Goal: Task Accomplishment & Management: Use online tool/utility

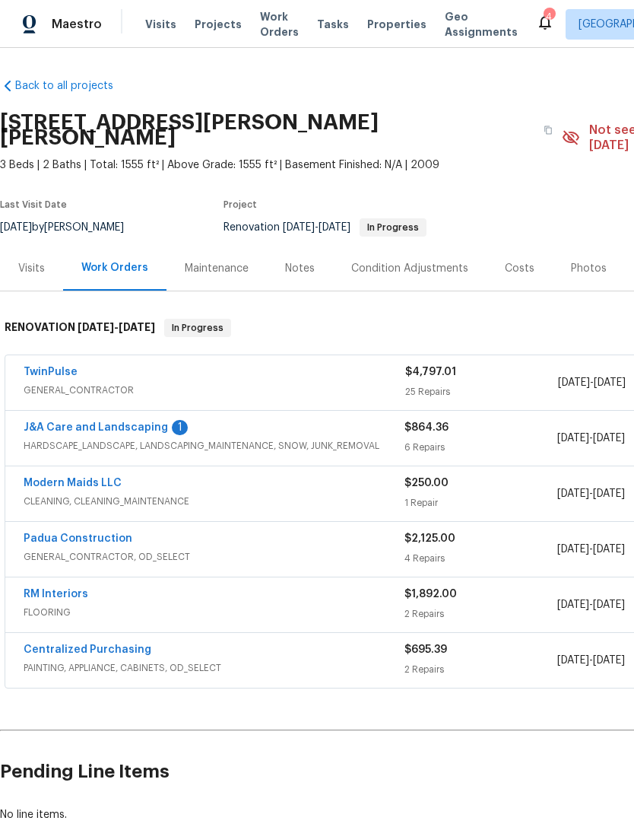
click at [151, 422] on link "J&A Care and Landscaping" at bounding box center [96, 427] width 144 height 11
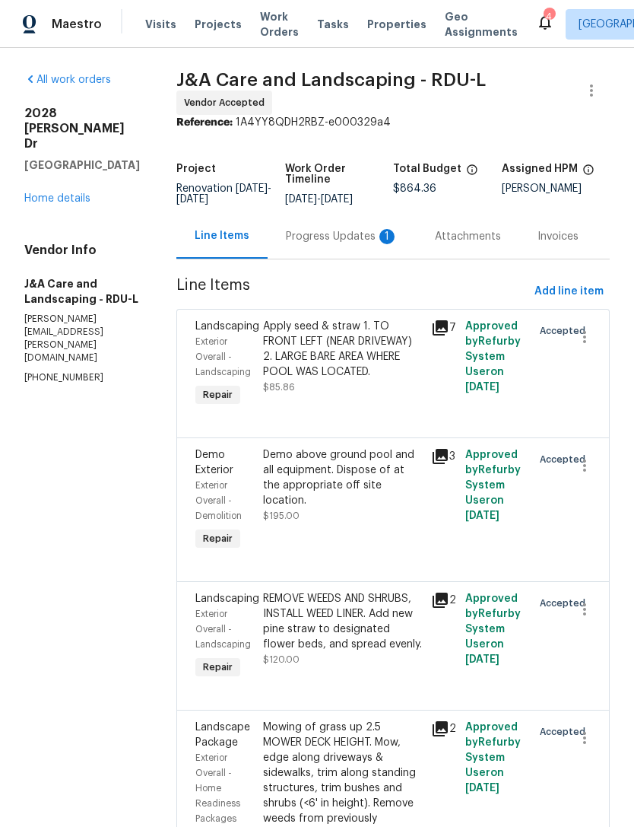
click at [347, 244] on div "Progress Updates 1" at bounding box center [342, 236] width 113 height 15
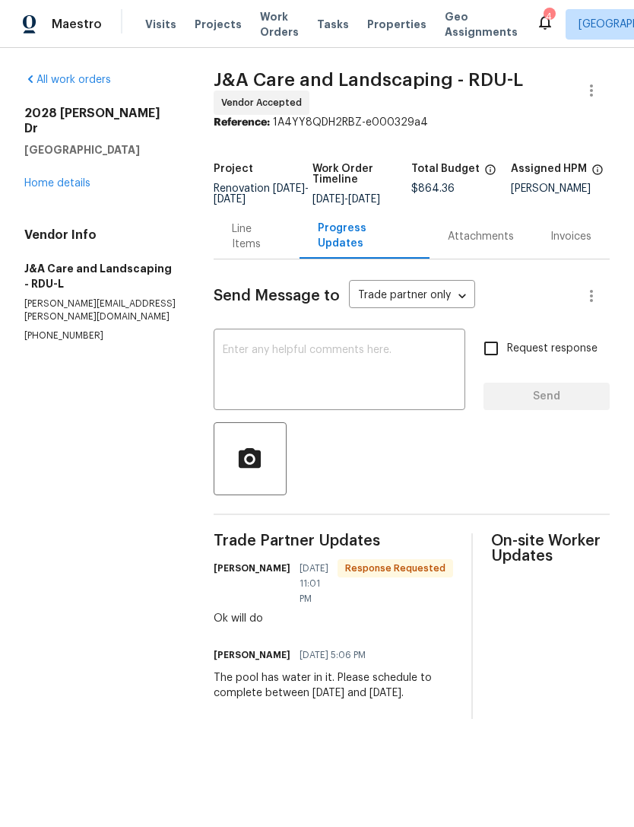
click at [87, 178] on link "Home details" at bounding box center [57, 183] width 66 height 11
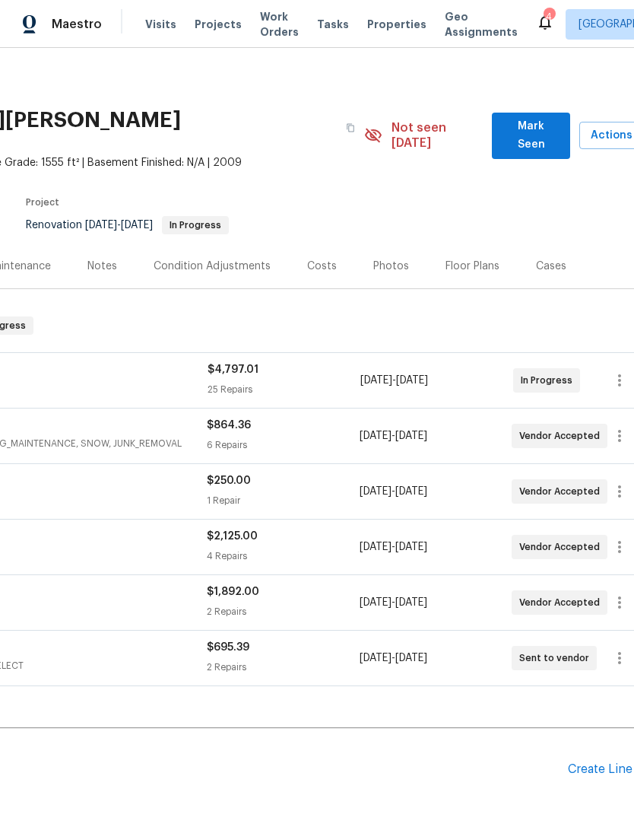
scroll to position [3, 220]
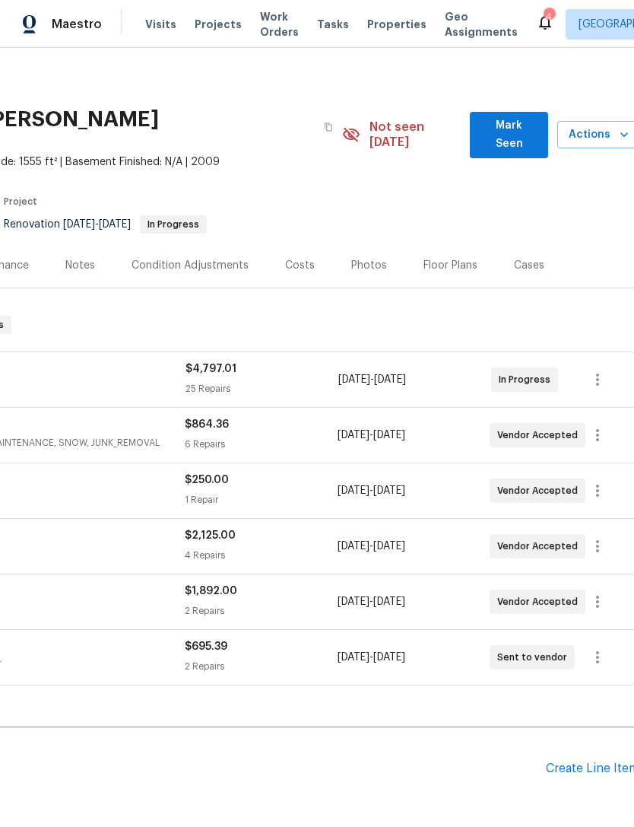
click at [509, 125] on span "Mark Seen" at bounding box center [509, 134] width 54 height 37
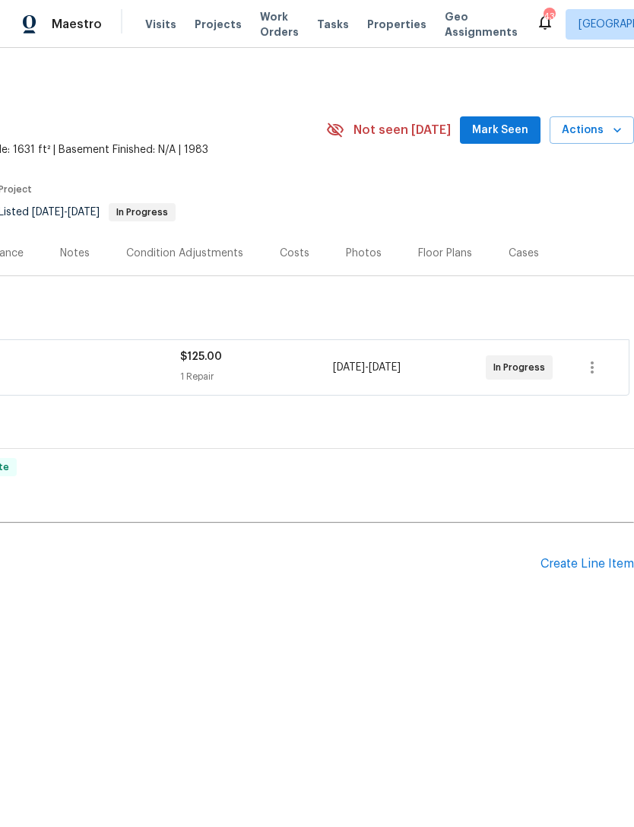
scroll to position [0, 225]
click at [499, 135] on span "Mark Seen" at bounding box center [500, 130] width 56 height 19
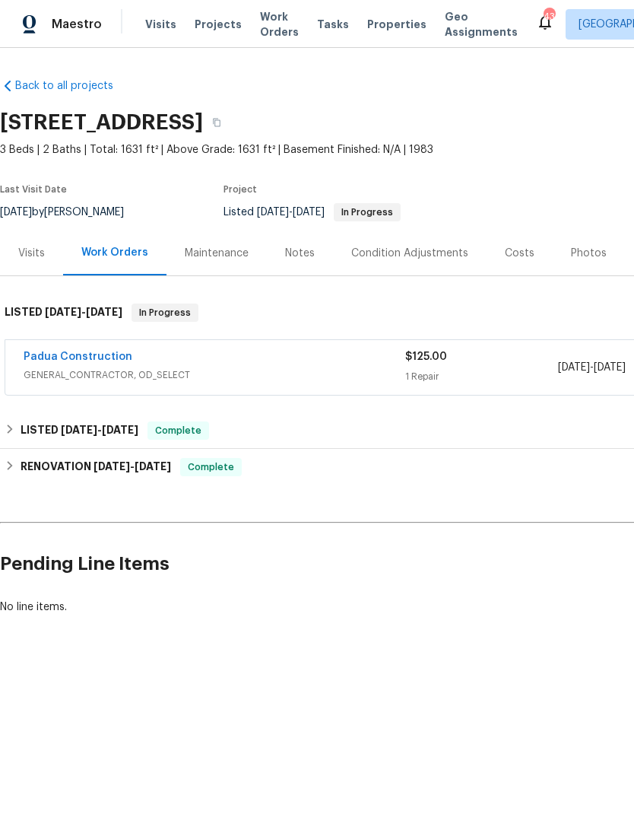
scroll to position [0, 0]
click at [92, 360] on link "Padua Construction" at bounding box center [78, 356] width 109 height 11
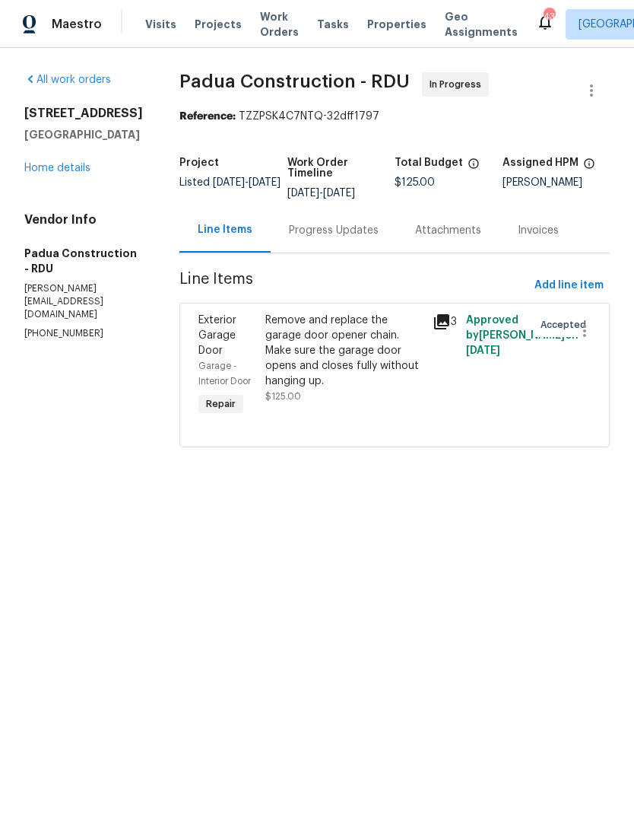
click at [309, 237] on div "Progress Updates" at bounding box center [334, 230] width 90 height 15
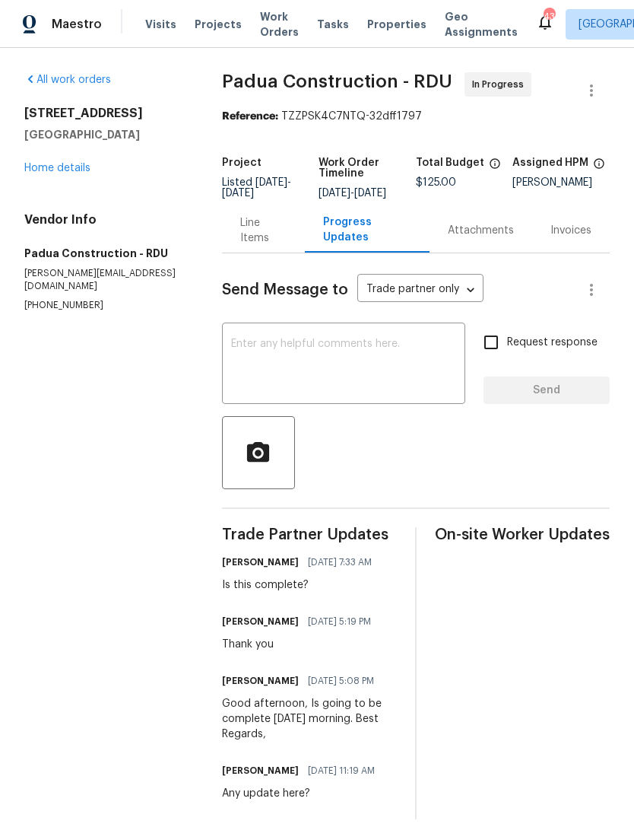
click at [356, 373] on textarea at bounding box center [343, 364] width 225 height 53
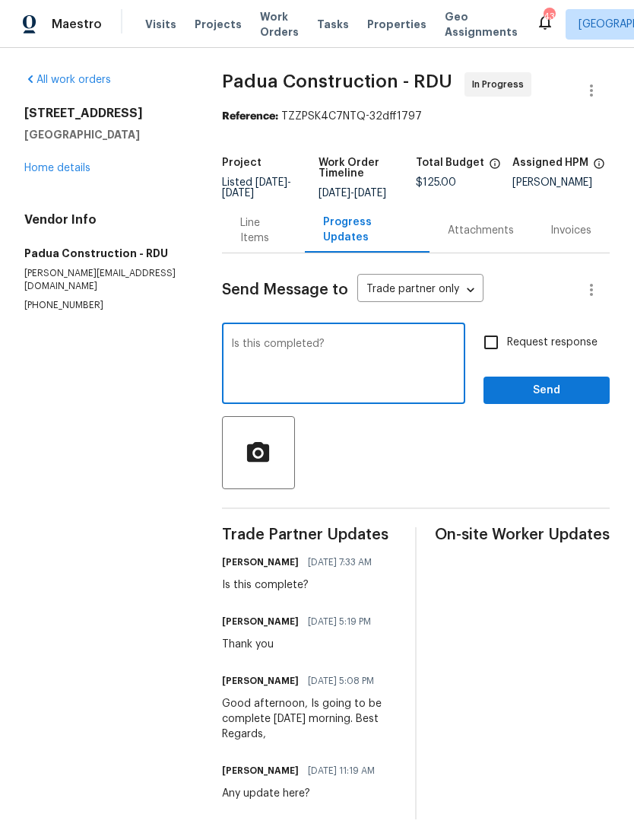
type textarea "Is this completed?"
click at [499, 354] on input "Request response" at bounding box center [491, 342] width 32 height 32
checkbox input "true"
click at [525, 396] on span "Send" at bounding box center [547, 390] width 102 height 19
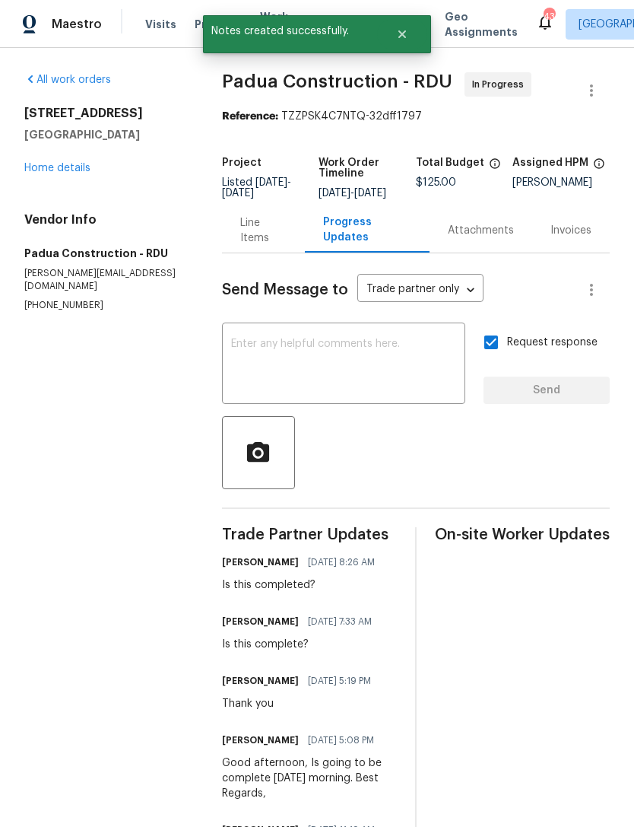
click at [81, 164] on link "Home details" at bounding box center [57, 168] width 66 height 11
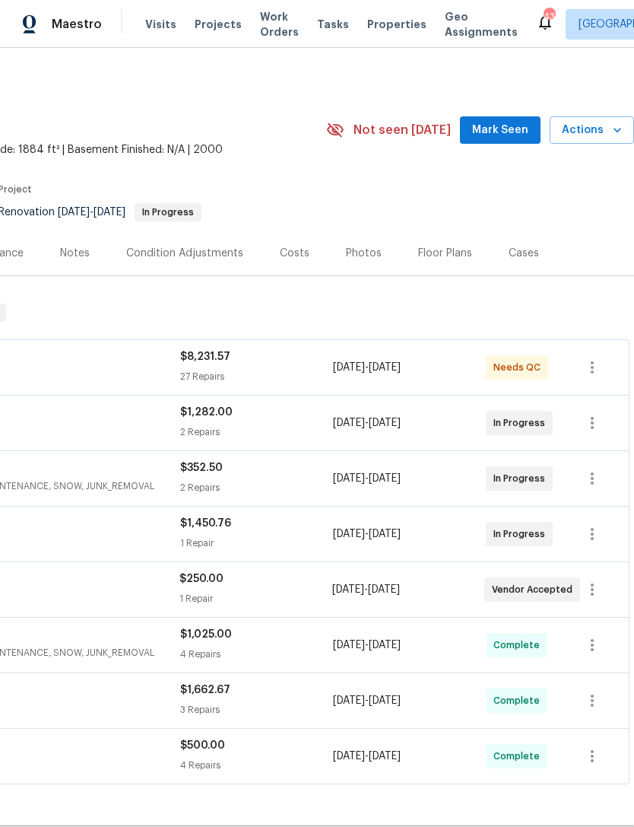
scroll to position [0, 225]
click at [509, 130] on span "Mark Seen" at bounding box center [500, 130] width 56 height 19
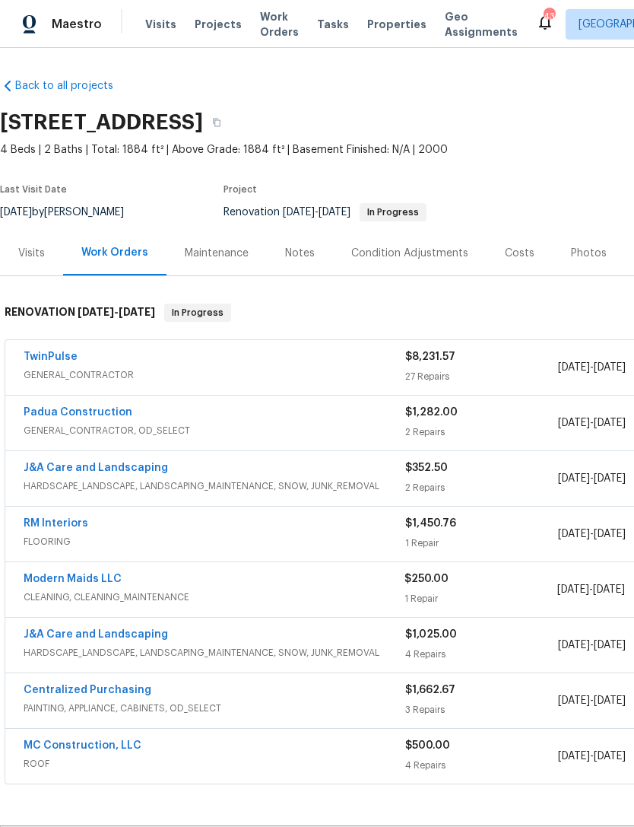
scroll to position [0, 0]
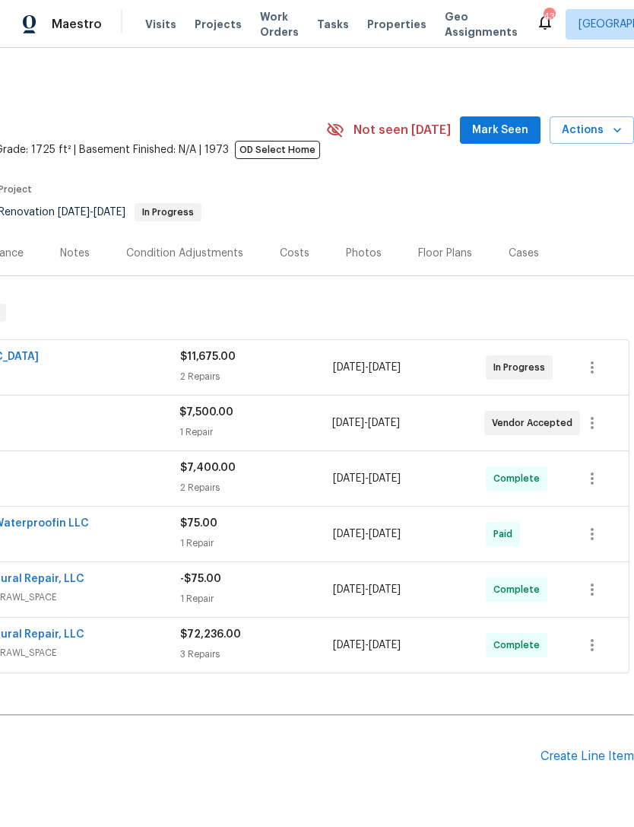
scroll to position [0, 225]
click at [507, 123] on span "Mark Seen" at bounding box center [500, 130] width 56 height 19
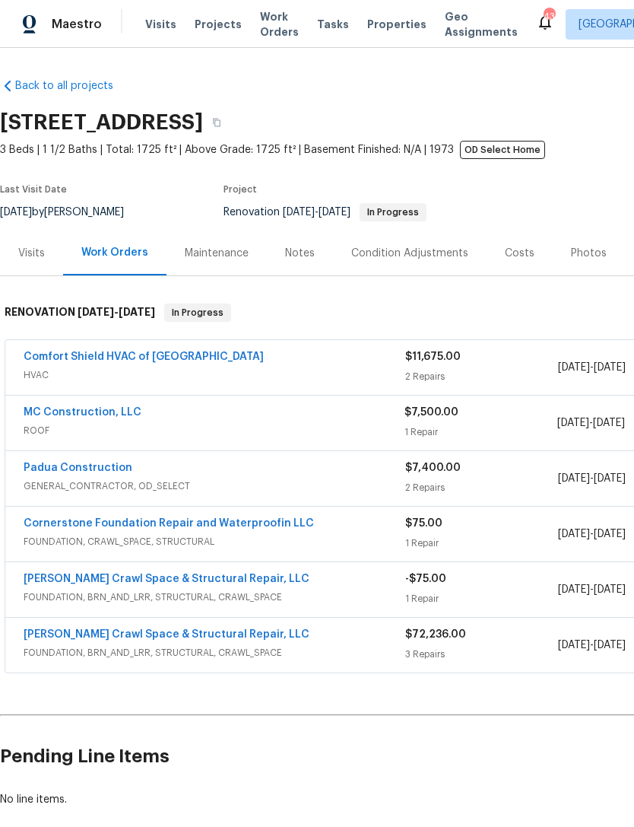
scroll to position [0, 0]
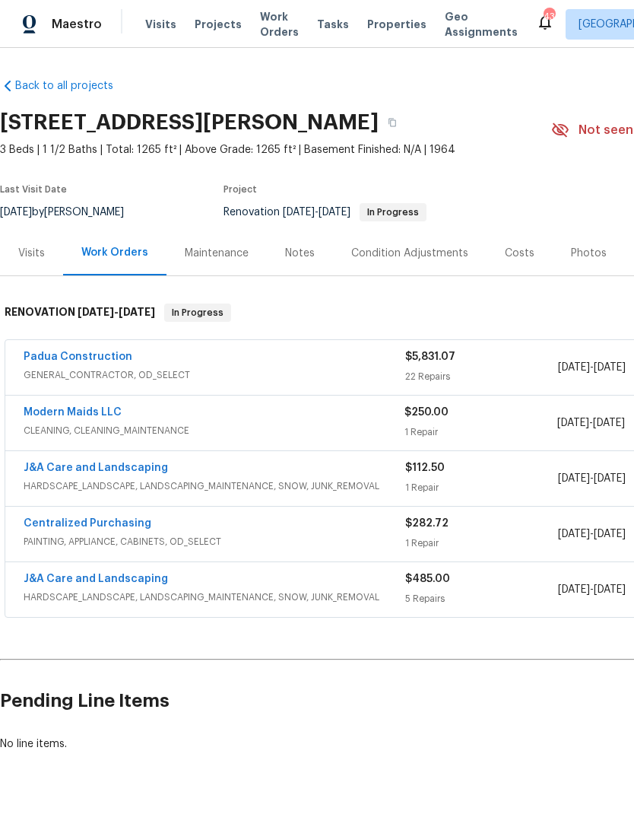
scroll to position [0, -1]
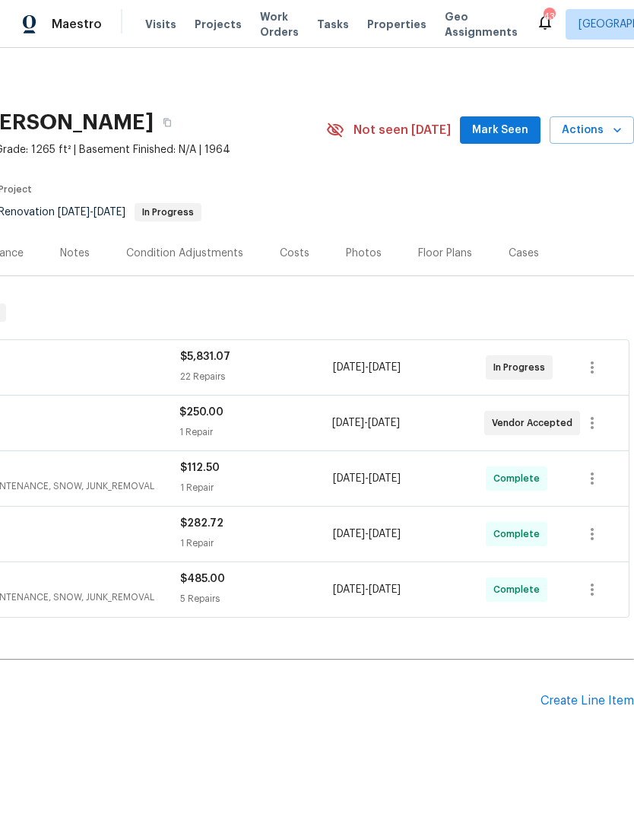
scroll to position [0, 225]
click at [506, 129] on span "Mark Seen" at bounding box center [500, 130] width 56 height 19
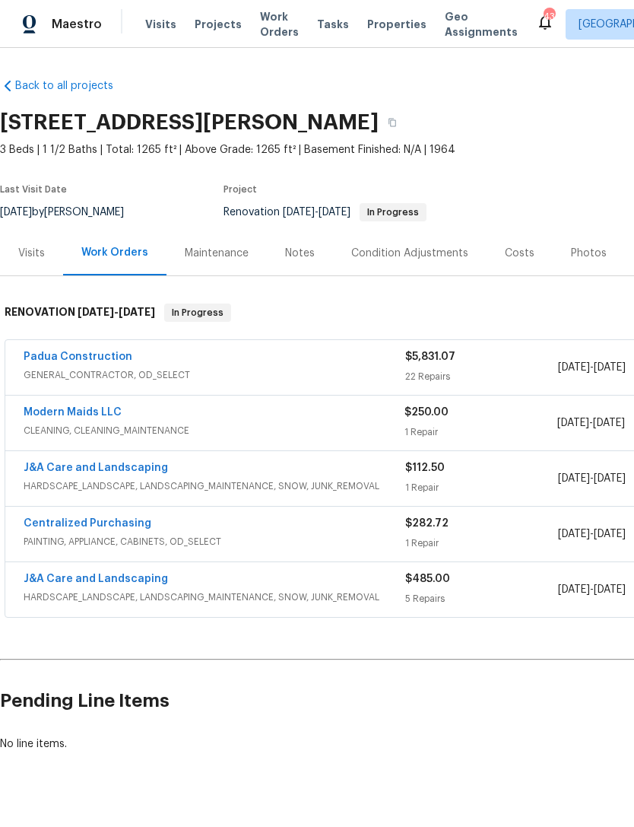
scroll to position [0, 0]
click at [93, 361] on link "Padua Construction" at bounding box center [78, 356] width 109 height 11
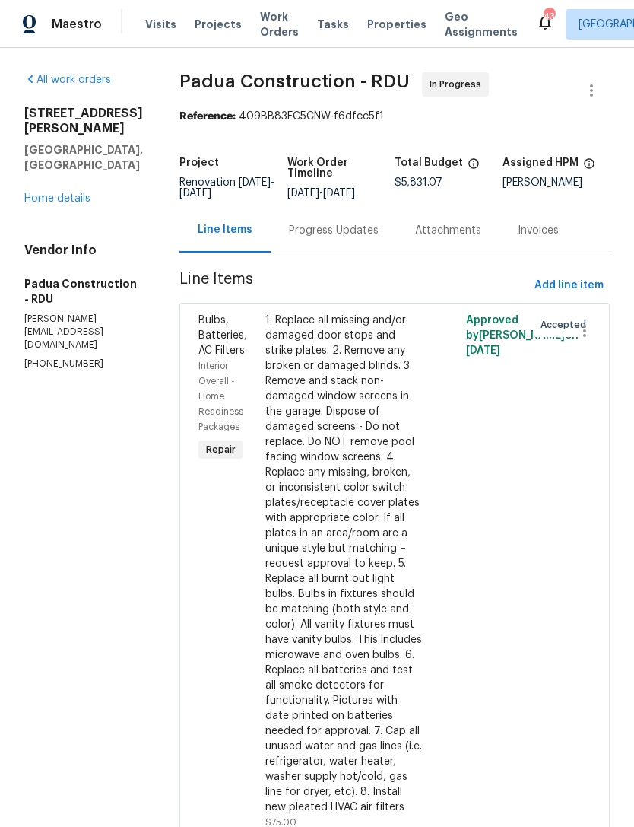
click at [314, 233] on div "Progress Updates" at bounding box center [334, 230] width 90 height 15
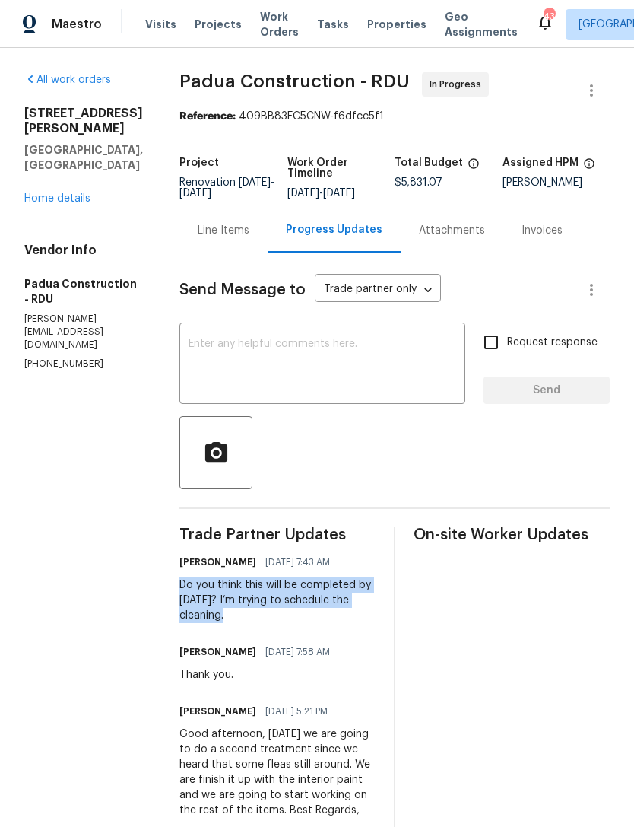
copy div "Do you think this will be completed by Monday? I’m trying to schedule the clean…"
click at [227, 344] on textarea at bounding box center [323, 364] width 268 height 53
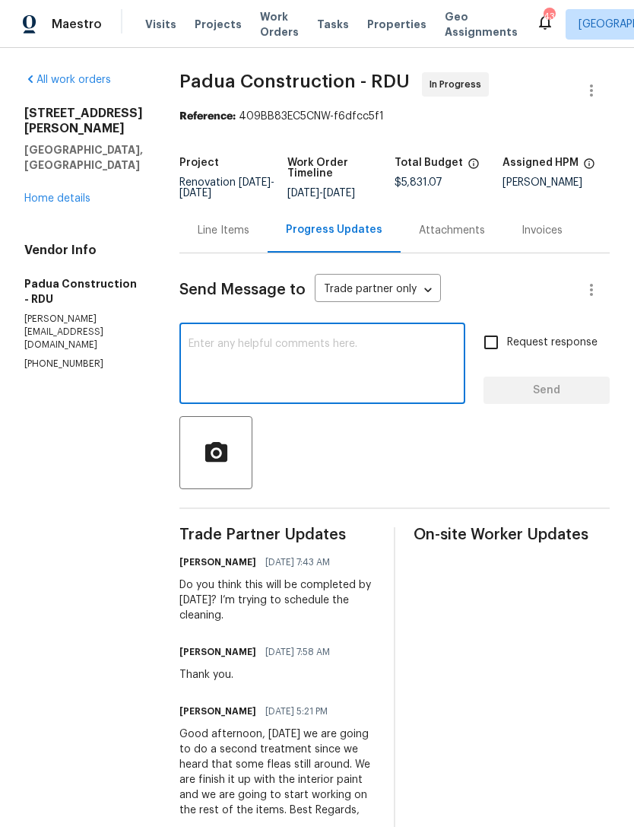
paste textarea "Do you think this will be completed by Monday? I’m trying to schedule the clean…"
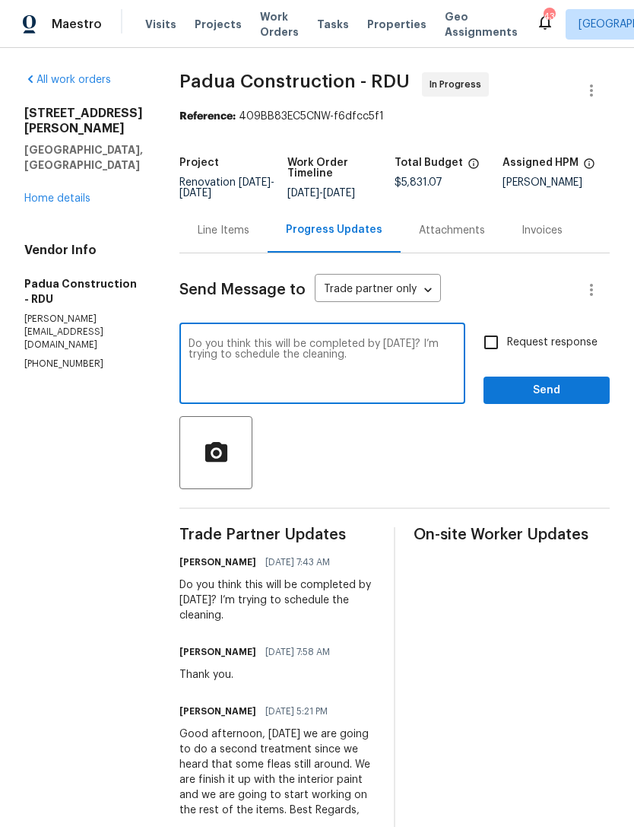
type textarea "Do you think this will be completed by Monday? I’m trying to schedule the clean…"
click at [500, 344] on input "Request response" at bounding box center [491, 342] width 32 height 32
checkbox input "true"
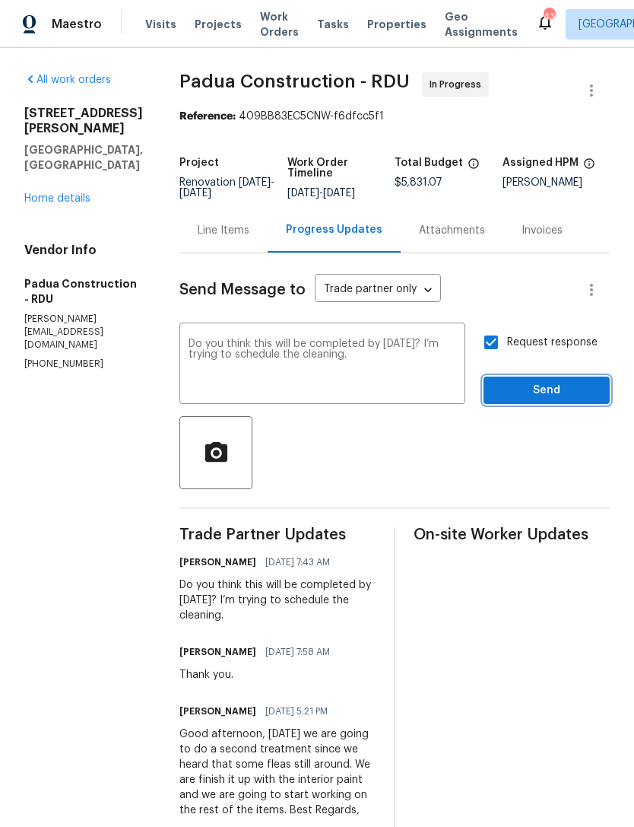
click at [562, 393] on span "Send" at bounding box center [547, 390] width 102 height 19
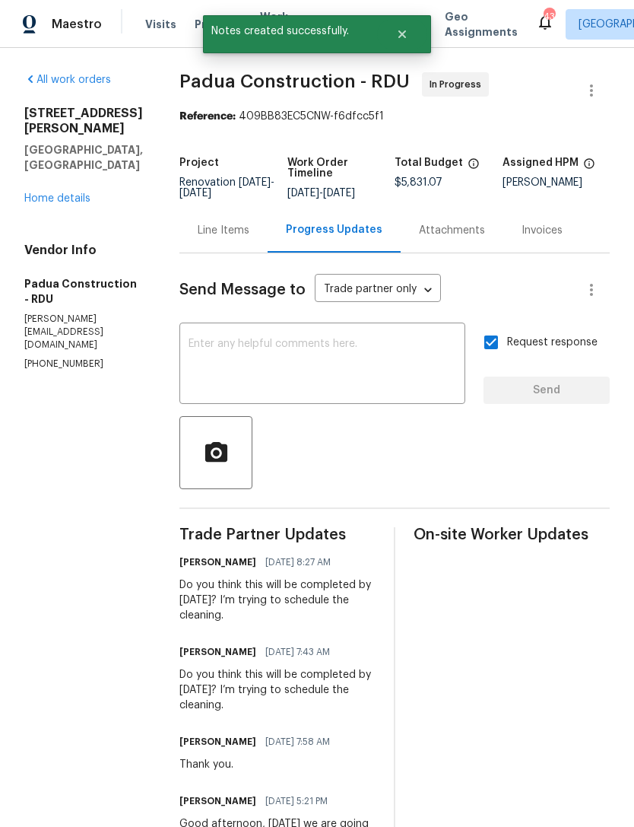
click at [55, 230] on div "All work orders 581 Braxton Blvd Fayetteville, NC 28311 Home details Vendor Inf…" at bounding box center [83, 221] width 119 height 299
click at [60, 204] on link "Home details" at bounding box center [57, 198] width 66 height 11
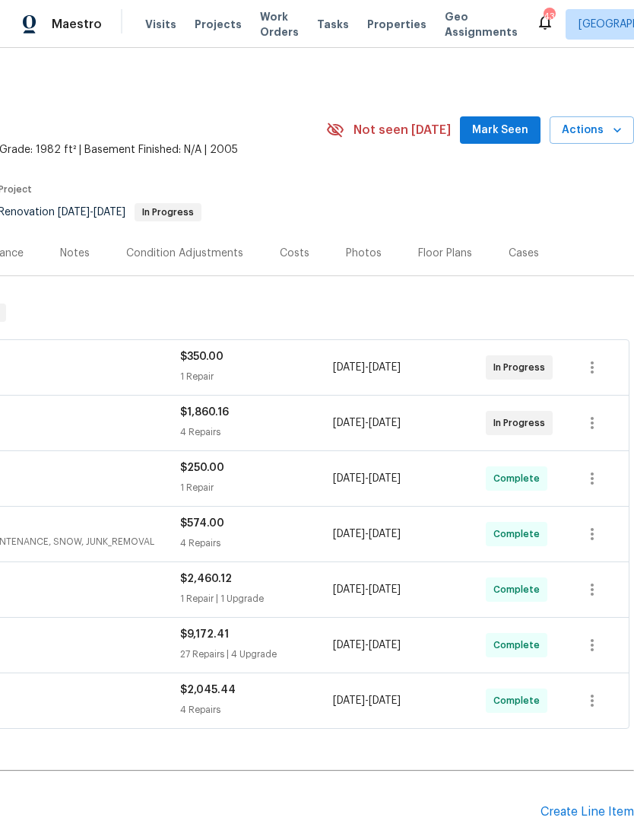
scroll to position [0, 225]
click at [503, 127] on span "Mark Seen" at bounding box center [500, 130] width 56 height 19
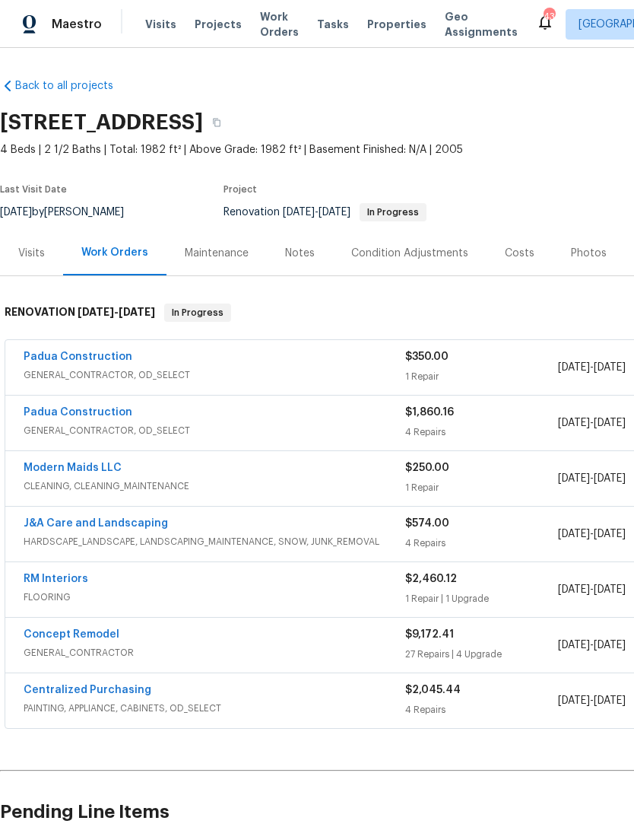
scroll to position [0, 0]
click at [86, 414] on link "Padua Construction" at bounding box center [78, 412] width 109 height 11
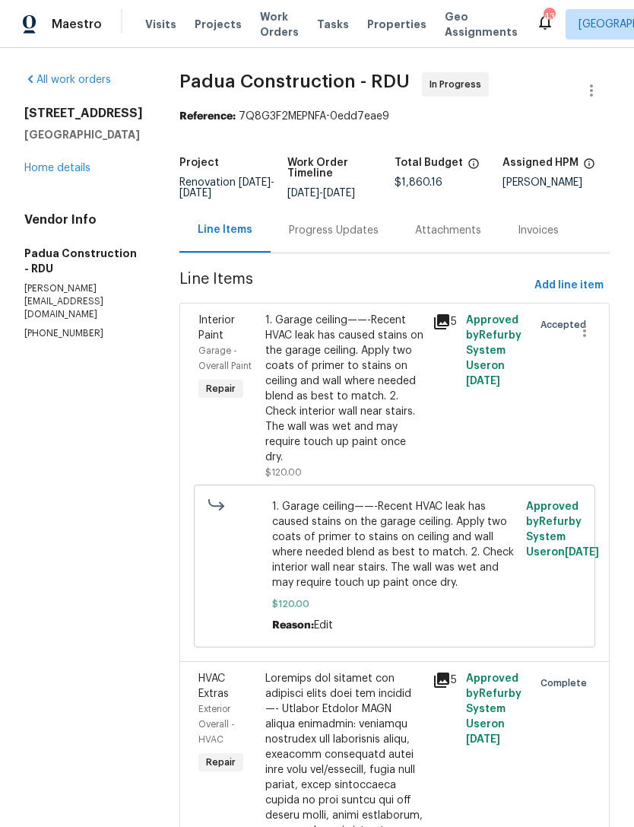
click at [294, 233] on div "Progress Updates" at bounding box center [334, 230] width 90 height 15
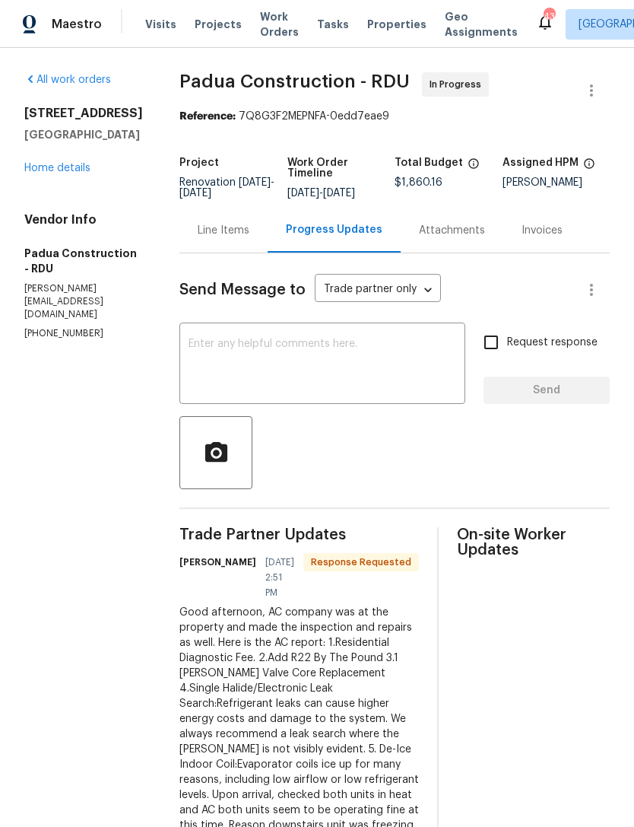
click at [198, 230] on div "Line Items" at bounding box center [224, 230] width 52 height 15
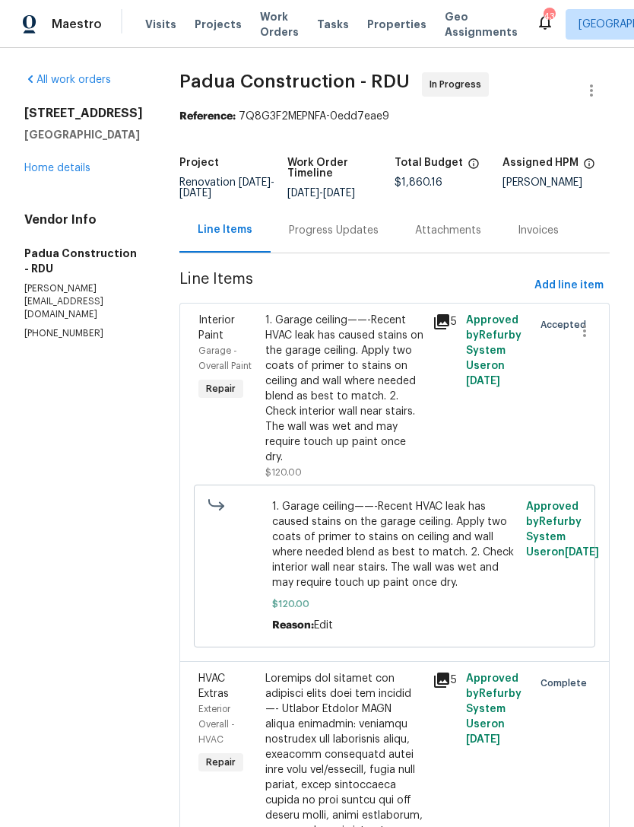
click at [384, 434] on div "1. Garage ceiling——-Recent HVAC leak has caused stains on the garage ceiling. A…" at bounding box center [344, 389] width 158 height 152
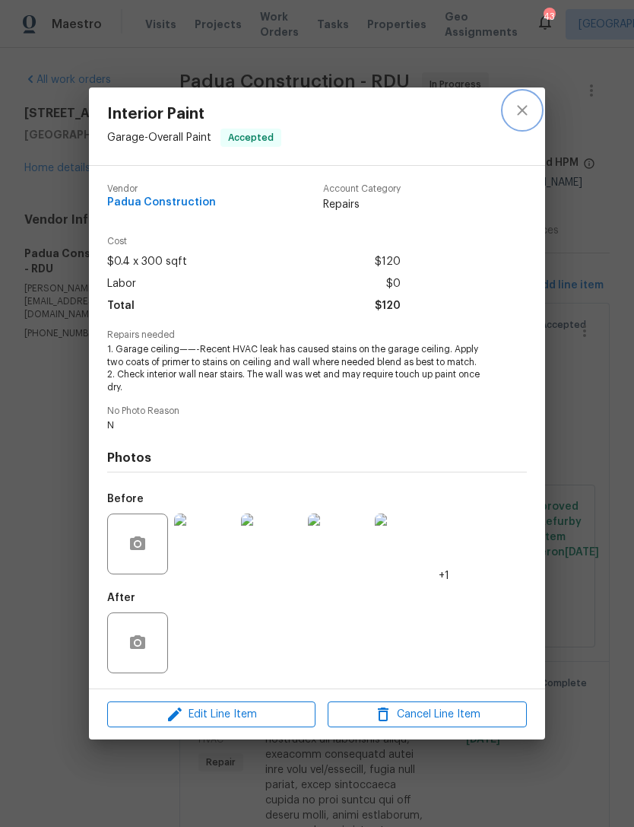
click at [523, 105] on icon "close" at bounding box center [522, 110] width 18 height 18
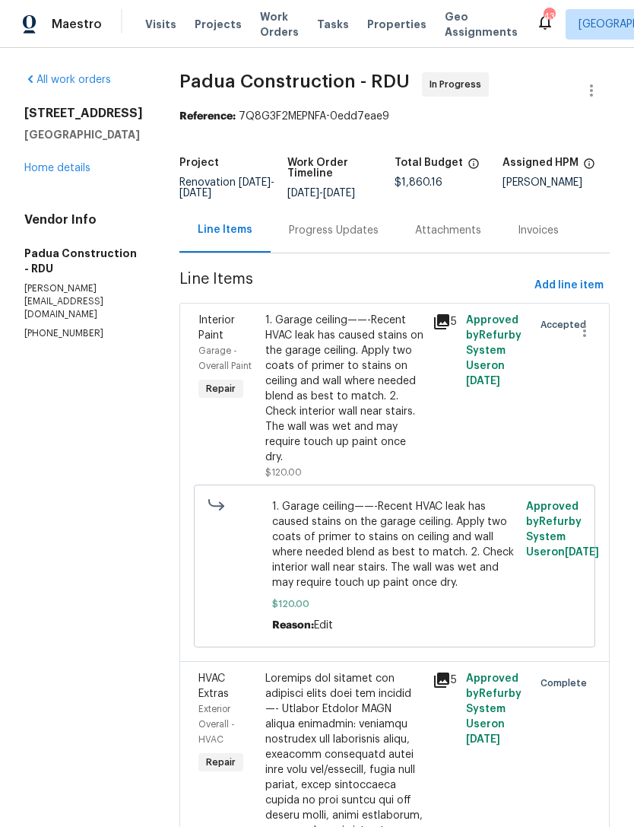
click at [62, 173] on link "Home details" at bounding box center [57, 168] width 66 height 11
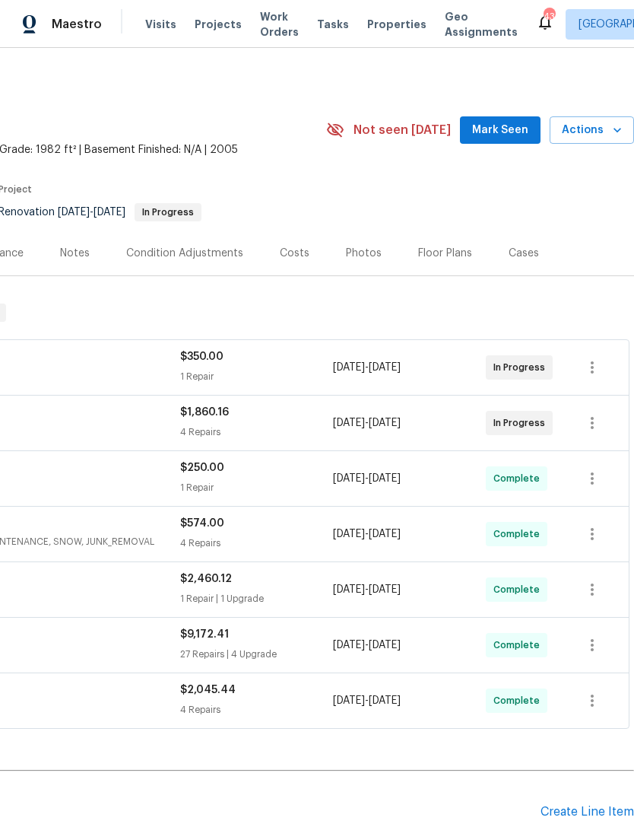
scroll to position [0, 225]
click at [501, 132] on span "Mark Seen" at bounding box center [500, 130] width 56 height 19
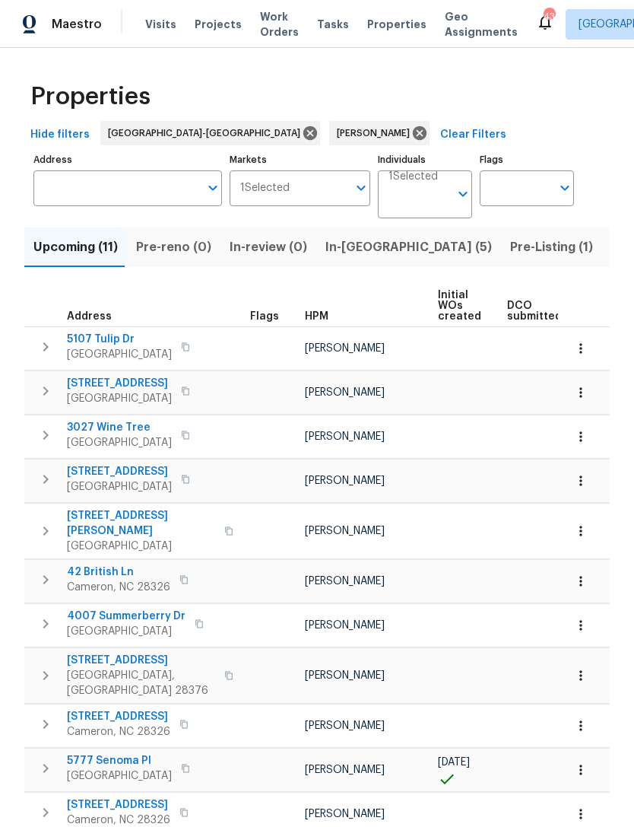
click at [611, 248] on span "Listed (6)" at bounding box center [640, 246] width 58 height 21
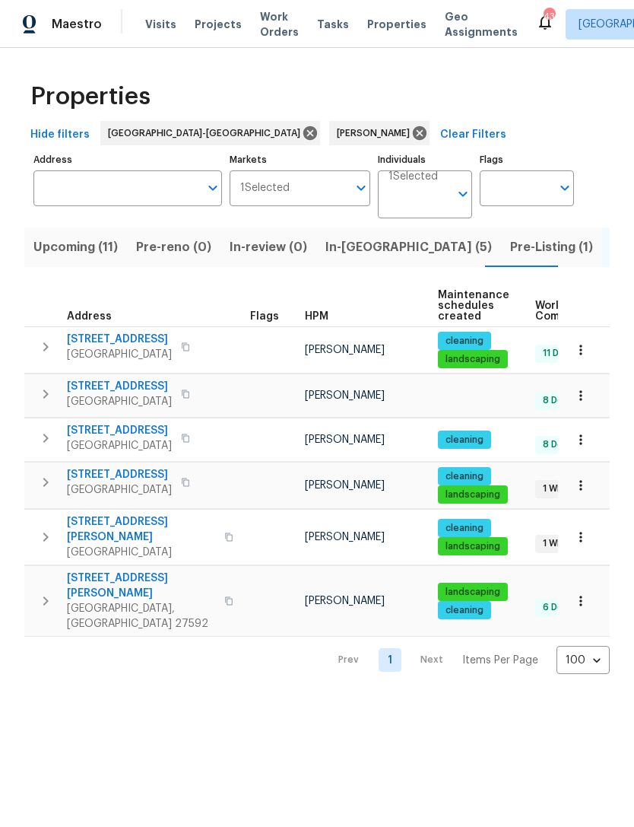
click at [83, 247] on span "Upcoming (11)" at bounding box center [75, 246] width 84 height 21
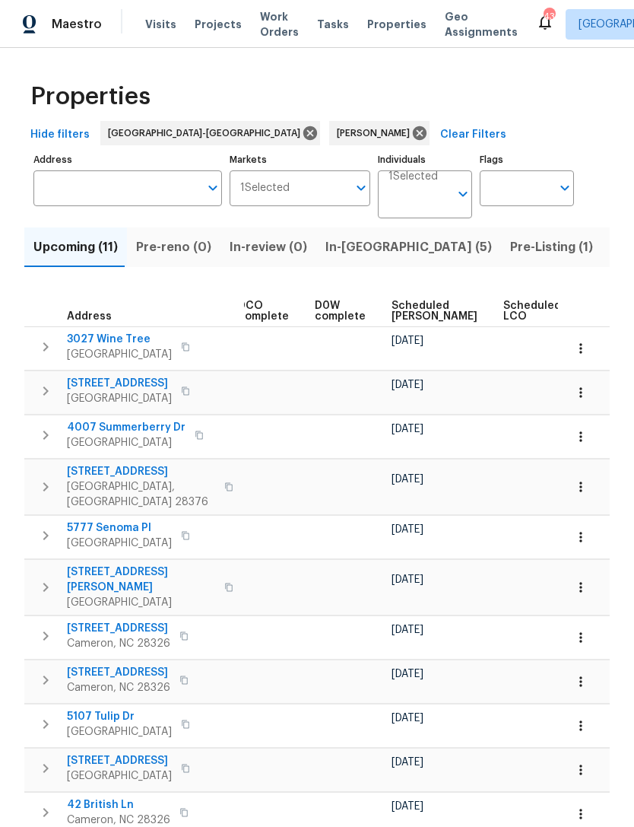
scroll to position [0, 351]
click at [403, 309] on span "Scheduled COE" at bounding box center [434, 310] width 86 height 21
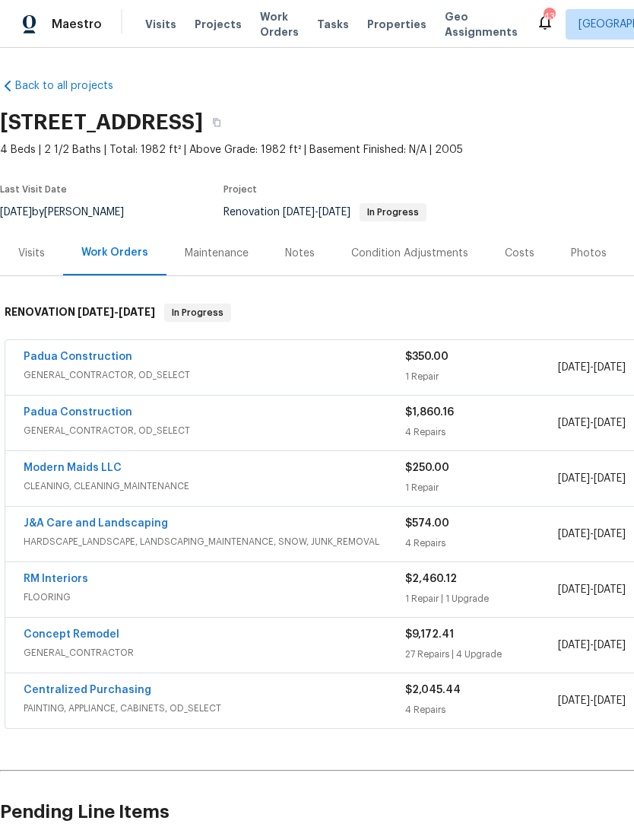
click at [94, 415] on link "Padua Construction" at bounding box center [78, 412] width 109 height 11
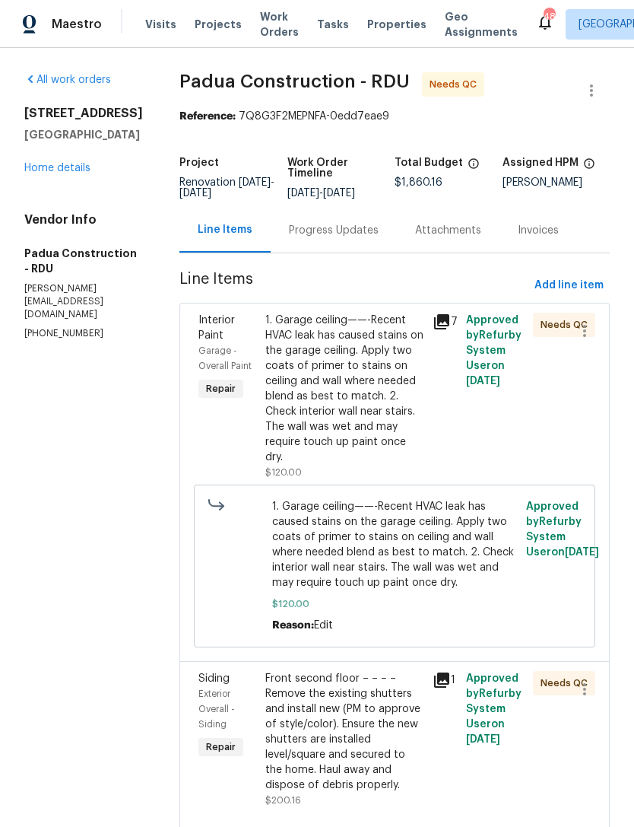
click at [325, 379] on div "1. Garage ceiling——-Recent HVAC leak has caused stains on the garage ceiling. A…" at bounding box center [344, 389] width 158 height 152
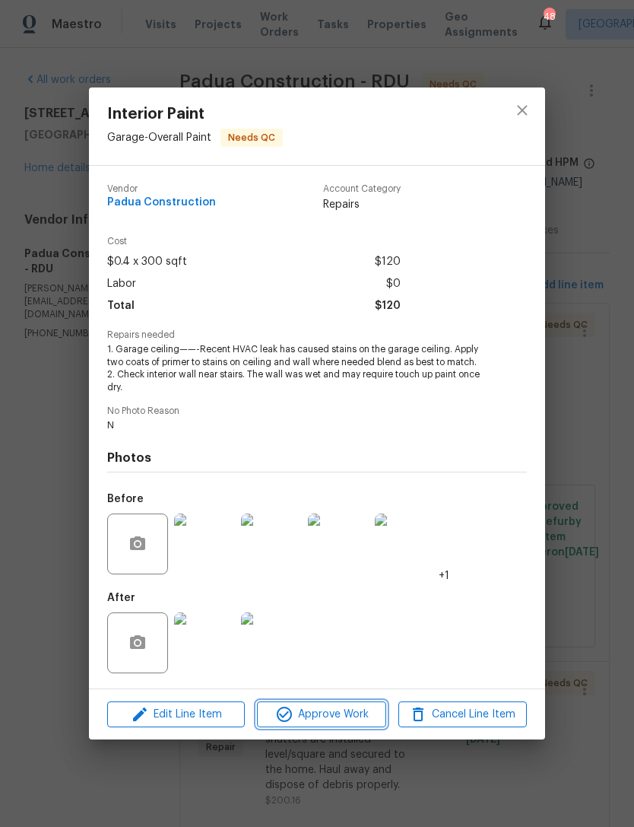
click at [334, 716] on span "Approve Work" at bounding box center [321, 714] width 119 height 19
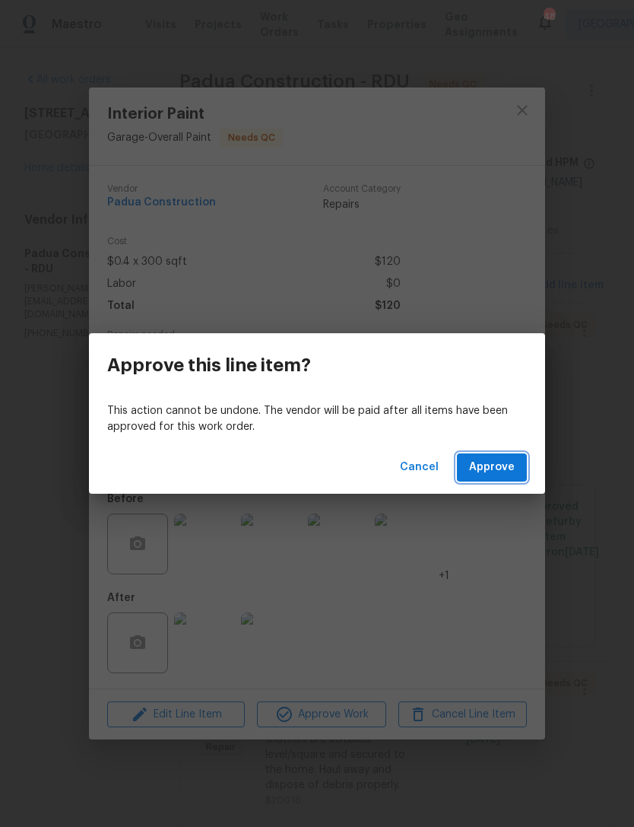
click at [498, 465] on span "Approve" at bounding box center [492, 467] width 46 height 19
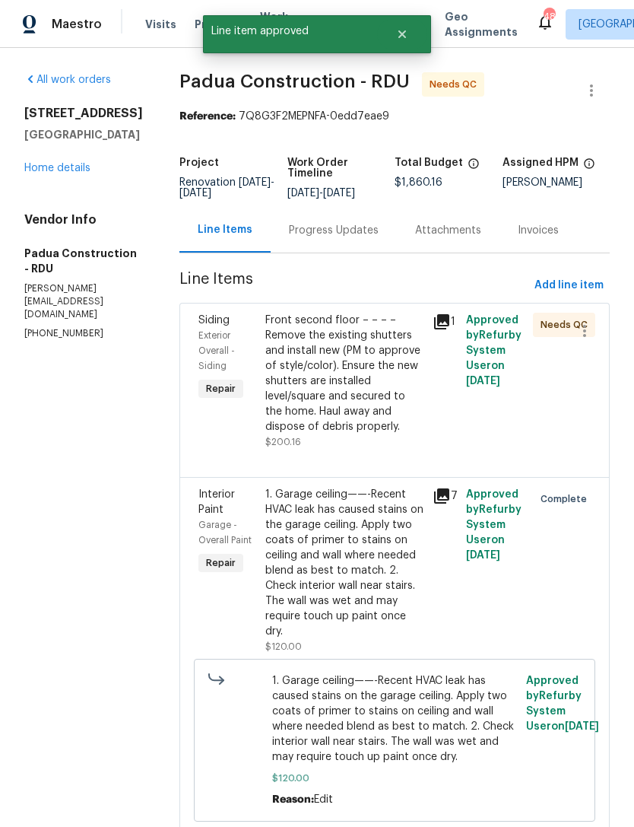
click at [352, 397] on div "Front second floor – – – – Remove the existing shutters and install new (PM to …" at bounding box center [344, 374] width 158 height 122
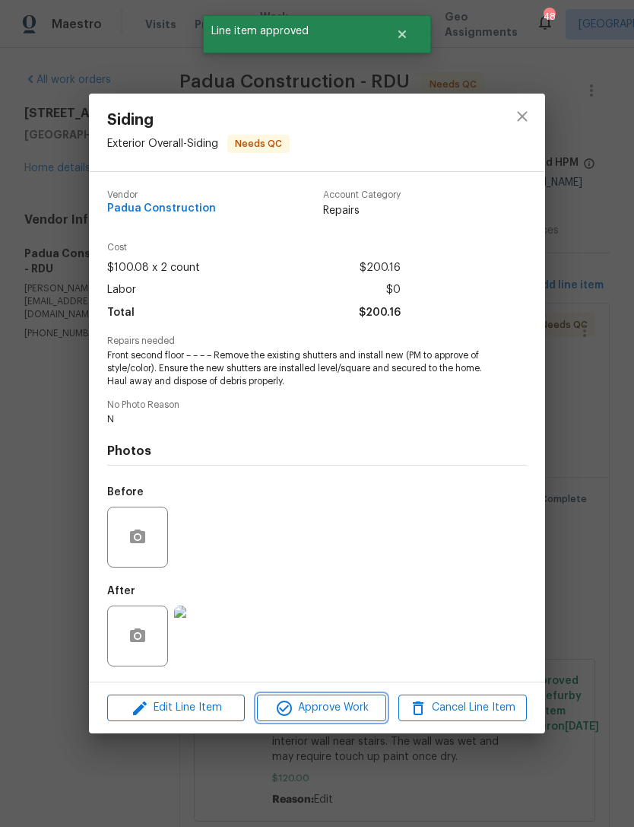
click at [348, 716] on span "Approve Work" at bounding box center [321, 707] width 119 height 19
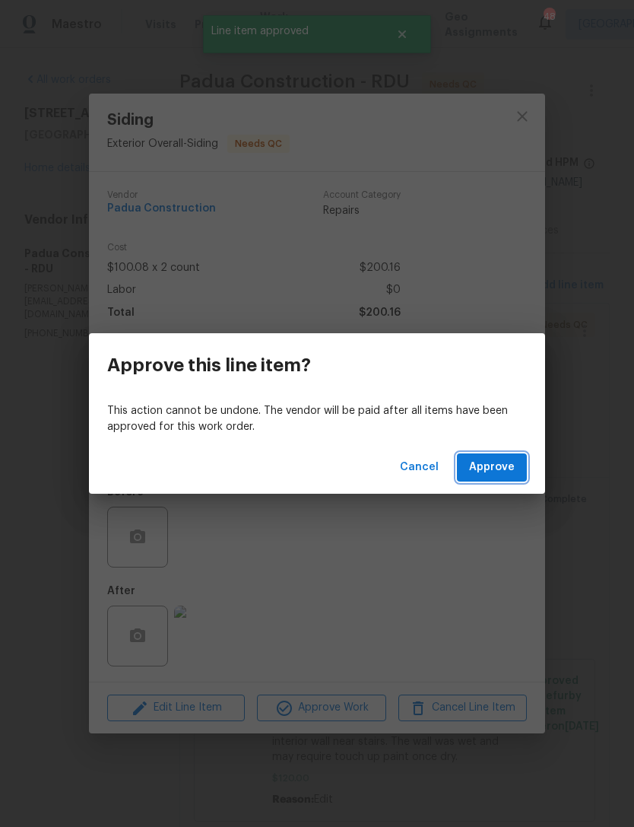
click at [507, 474] on span "Approve" at bounding box center [492, 467] width 46 height 19
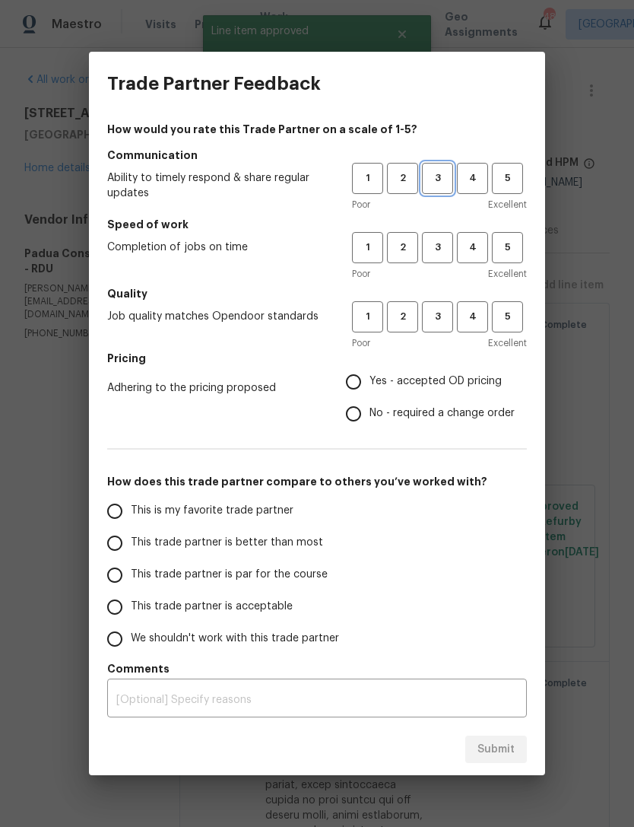
click at [437, 178] on span "3" at bounding box center [438, 178] width 28 height 17
click at [435, 247] on span "3" at bounding box center [438, 247] width 28 height 17
click at [444, 319] on span "3" at bounding box center [438, 316] width 28 height 17
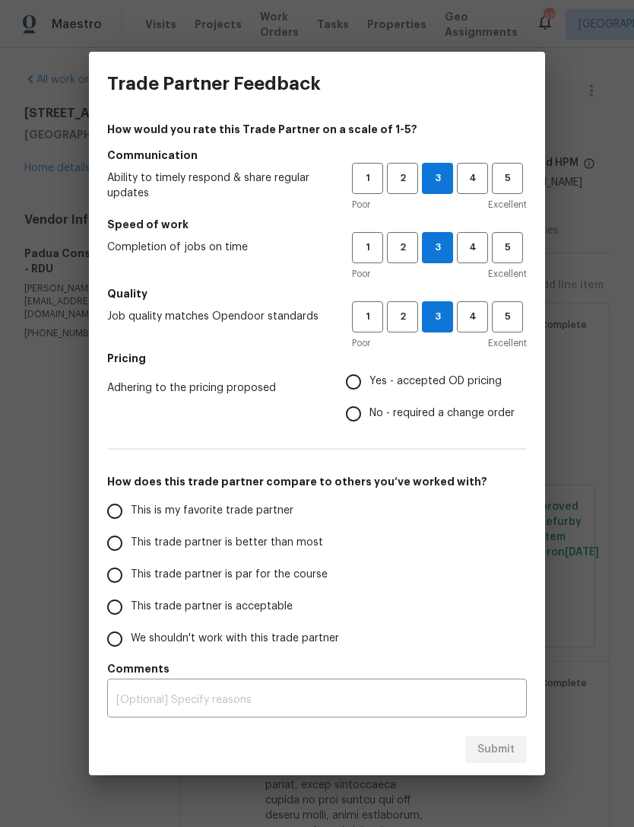
click at [420, 414] on span "No - required a change order" at bounding box center [442, 413] width 145 height 16
click at [370, 414] on input "No - required a change order" at bounding box center [354, 414] width 32 height 32
radio input "true"
click at [419, 378] on span "Yes - accepted OD pricing" at bounding box center [436, 381] width 132 height 16
click at [370, 378] on input "Yes - accepted OD pricing" at bounding box center [354, 382] width 32 height 32
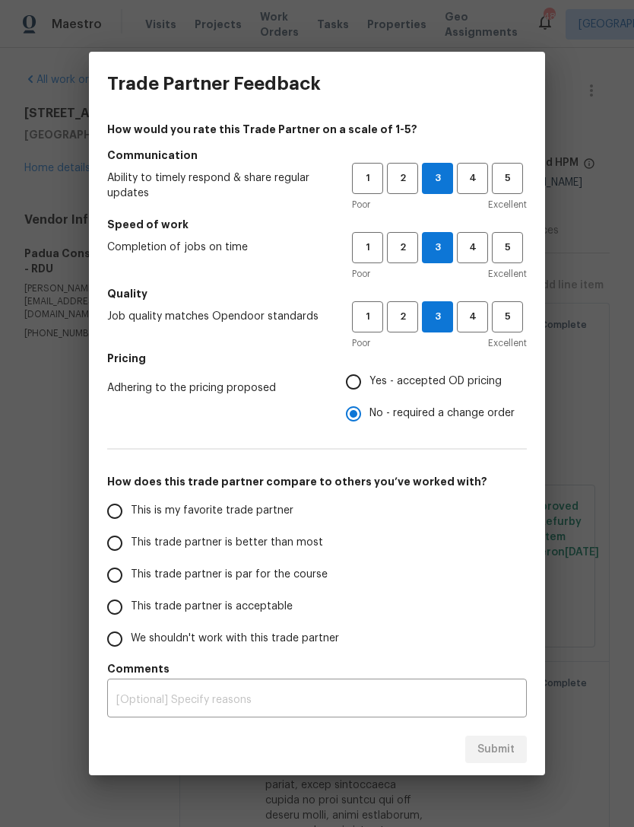
radio input "true"
click at [183, 614] on span "This trade partner is acceptable" at bounding box center [212, 606] width 162 height 16
click at [131, 614] on input "This trade partner is acceptable" at bounding box center [115, 607] width 32 height 32
click at [495, 750] on span "Submit" at bounding box center [496, 749] width 37 height 19
radio input "true"
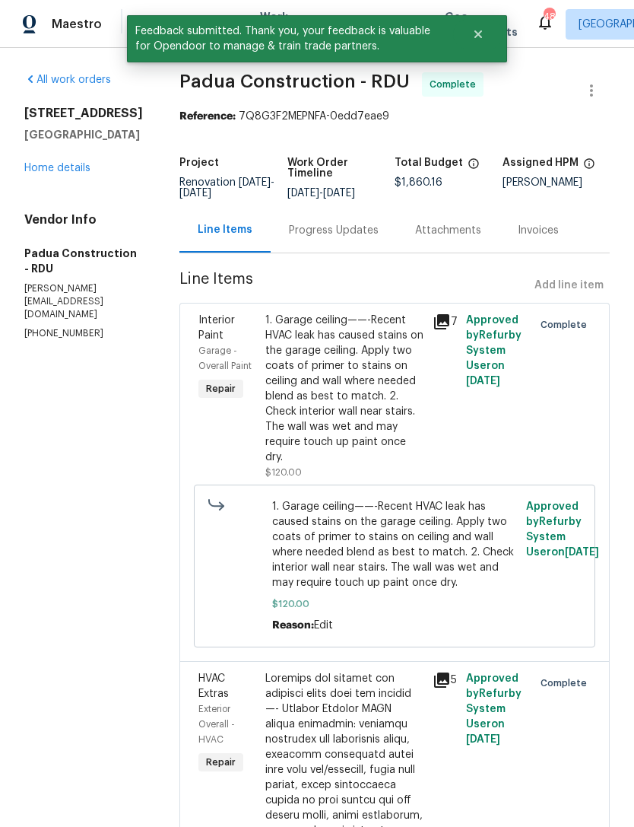
click at [78, 173] on link "Home details" at bounding box center [57, 168] width 66 height 11
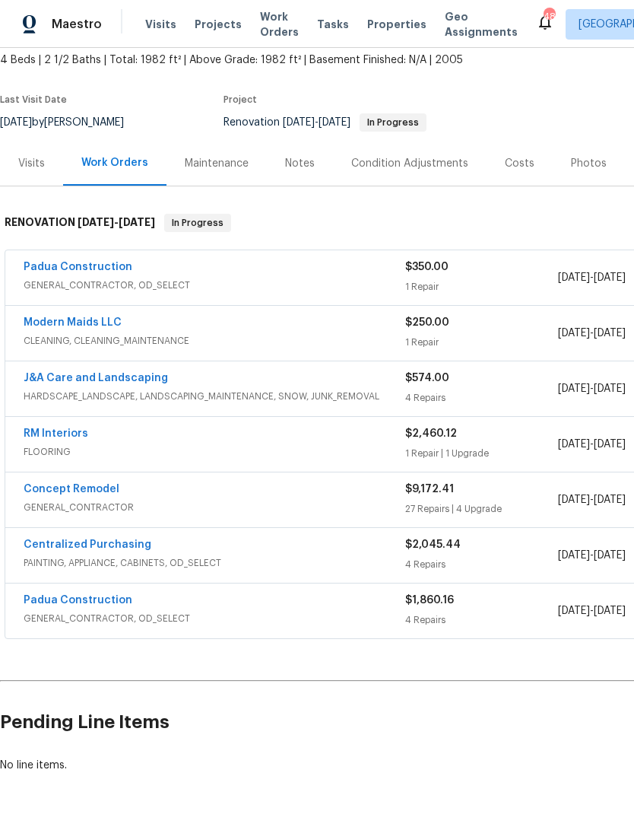
scroll to position [90, 0]
click at [102, 601] on link "Padua Construction" at bounding box center [78, 600] width 109 height 11
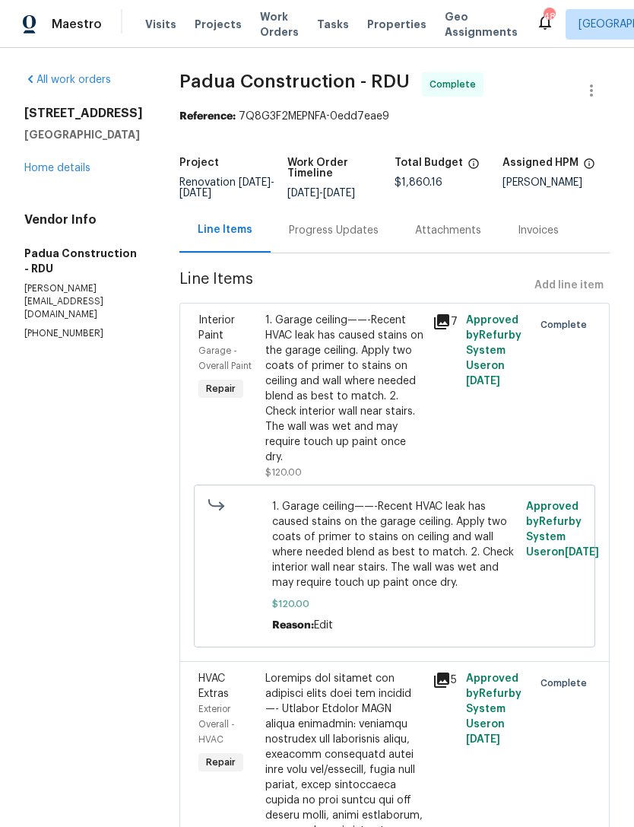
click at [294, 239] on div "Progress Updates" at bounding box center [334, 230] width 126 height 45
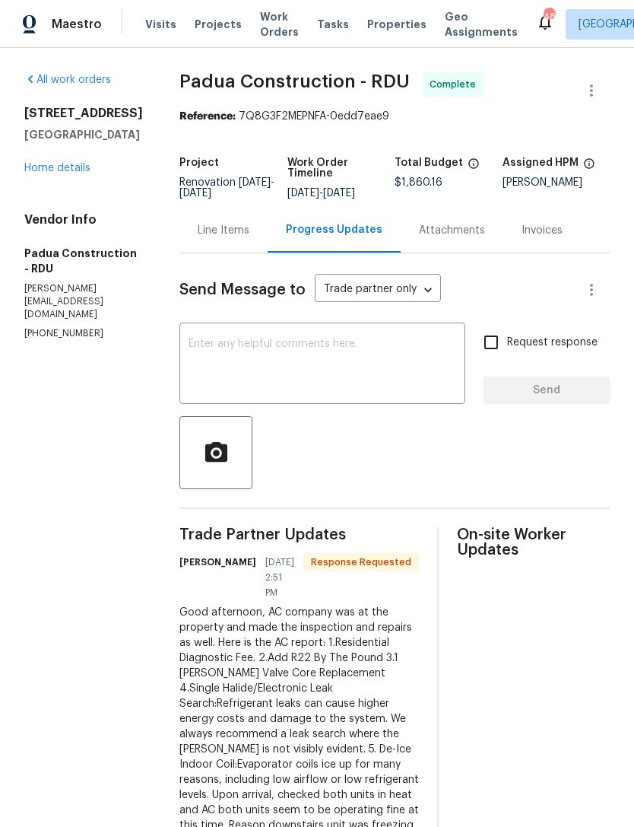
click at [290, 364] on textarea at bounding box center [323, 364] width 268 height 53
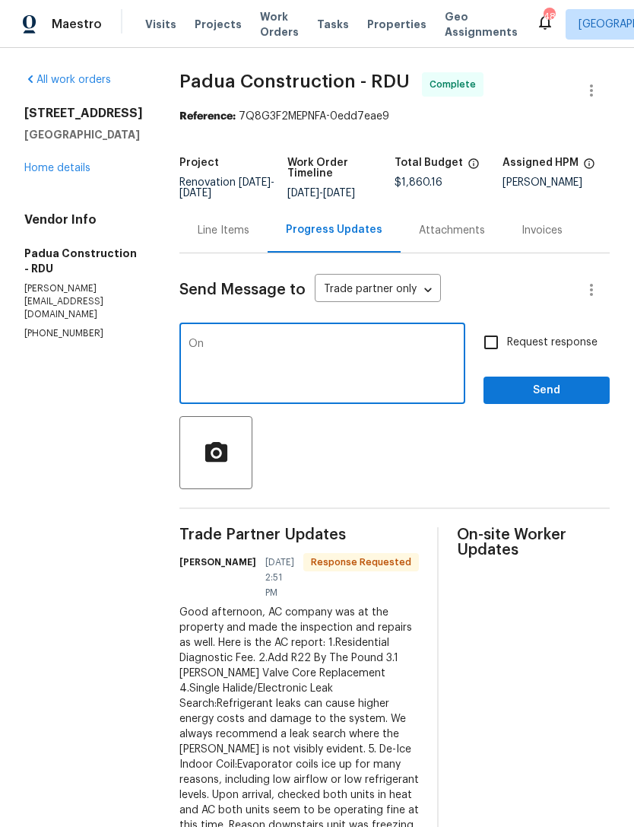
type textarea "O"
click at [331, 343] on textarea "Great work. Only feedback I have is picture upload and close out needs t" at bounding box center [323, 364] width 268 height 53
click at [373, 436] on div at bounding box center [394, 452] width 430 height 73
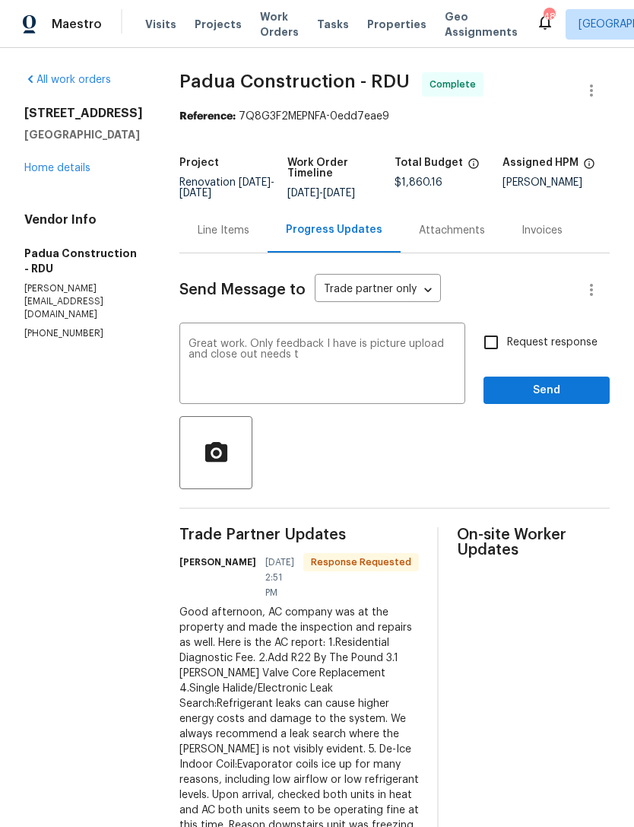
click at [328, 348] on textarea "Great work. Only feedback I have is picture upload and close out needs t" at bounding box center [323, 364] width 268 height 53
click at [329, 343] on textarea "Great work. Only feedback I have is picture upload and close out needs t" at bounding box center [323, 364] width 268 height 53
click at [242, 359] on textarea "Great work. Only feedback I have is picture upload and close out needs t" at bounding box center [323, 364] width 268 height 53
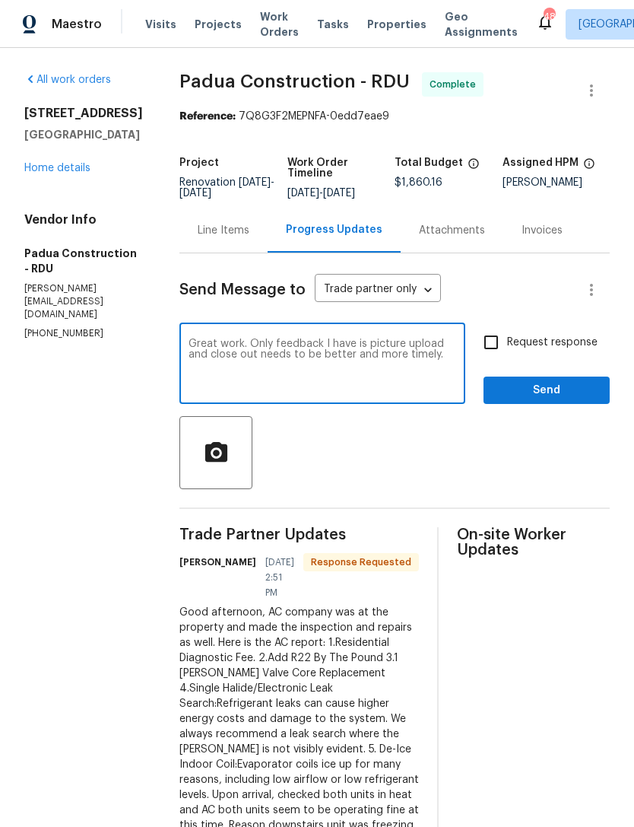
type textarea "Great work. Only feedback I have is picture upload and close out needs to be be…"
click at [484, 342] on input "Request response" at bounding box center [491, 342] width 32 height 32
checkbox input "true"
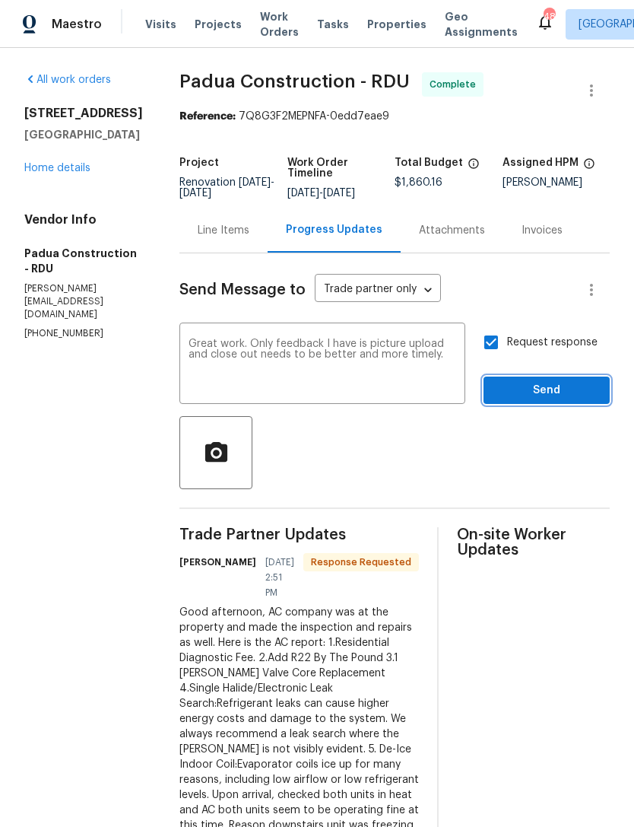
click at [543, 389] on span "Send" at bounding box center [547, 390] width 102 height 19
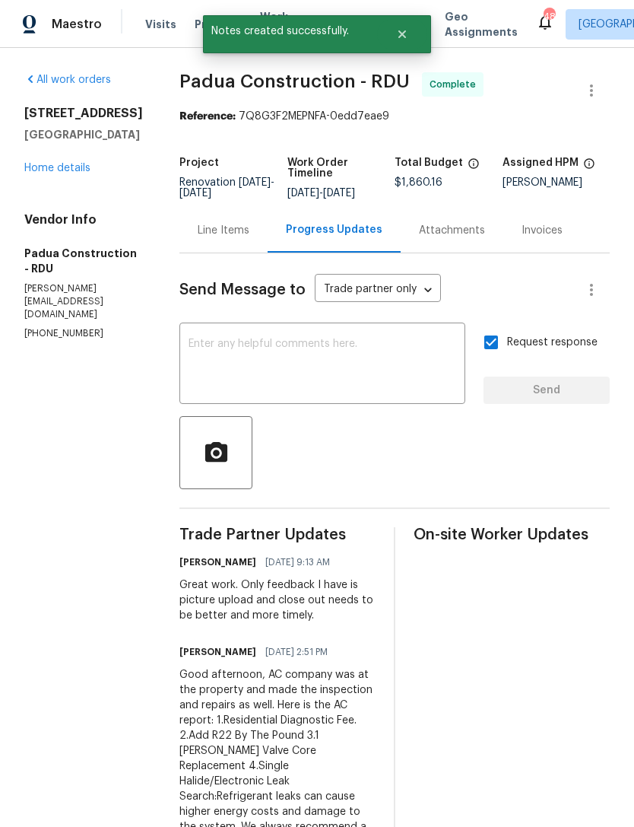
click at [71, 173] on link "Home details" at bounding box center [57, 168] width 66 height 11
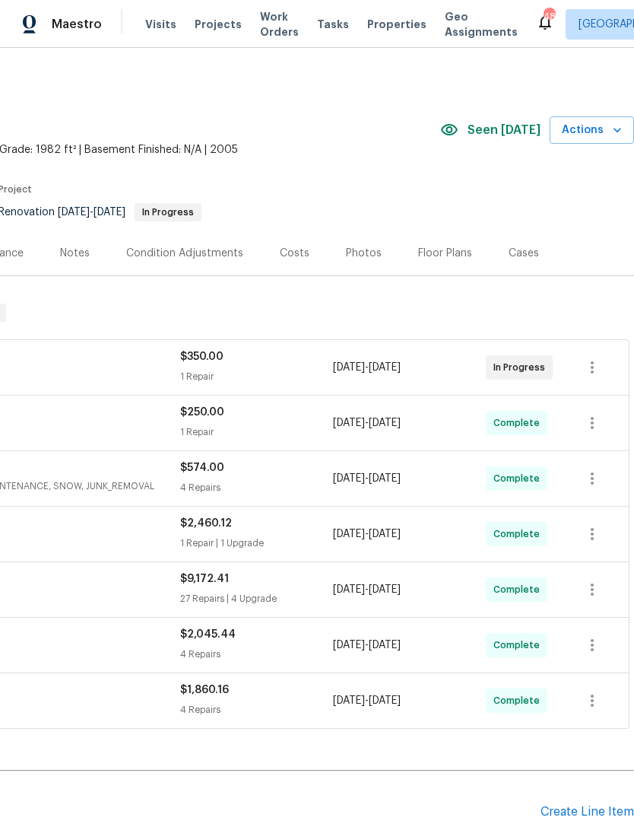
scroll to position [0, 225]
click at [612, 128] on icon "button" at bounding box center [617, 129] width 15 height 15
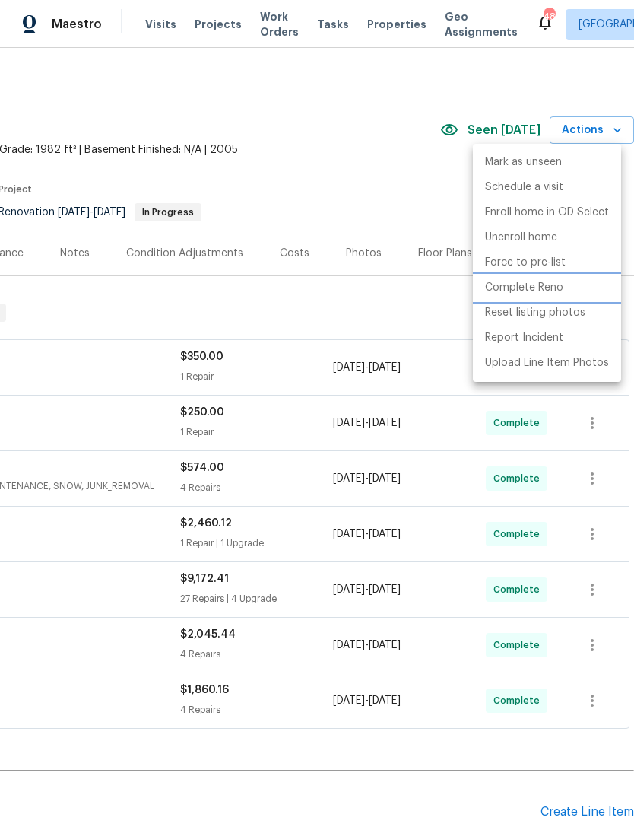
click at [548, 286] on p "Complete Reno" at bounding box center [524, 288] width 78 height 16
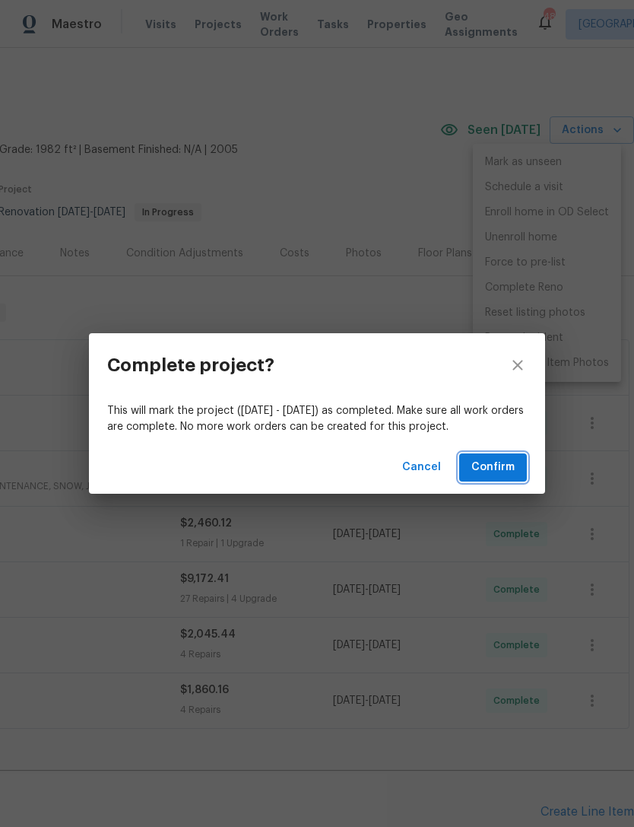
click at [504, 464] on span "Confirm" at bounding box center [492, 467] width 43 height 19
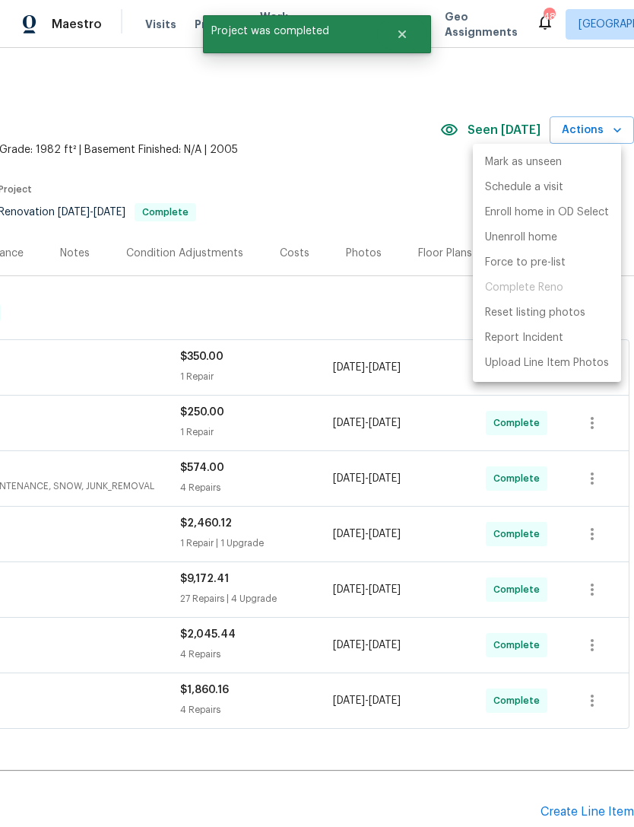
click at [413, 170] on div at bounding box center [317, 413] width 634 height 827
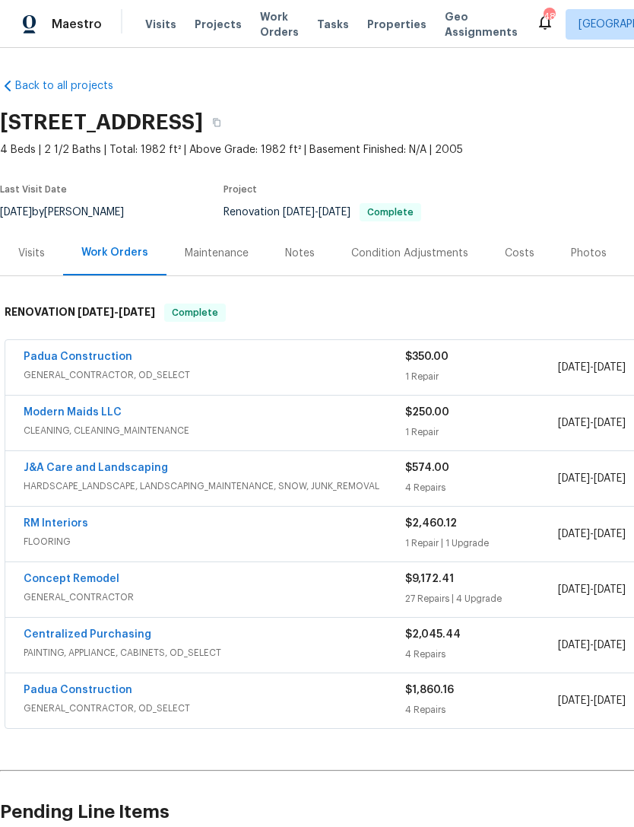
scroll to position [0, 0]
